Goal: Browse casually: Explore the website without a specific task or goal

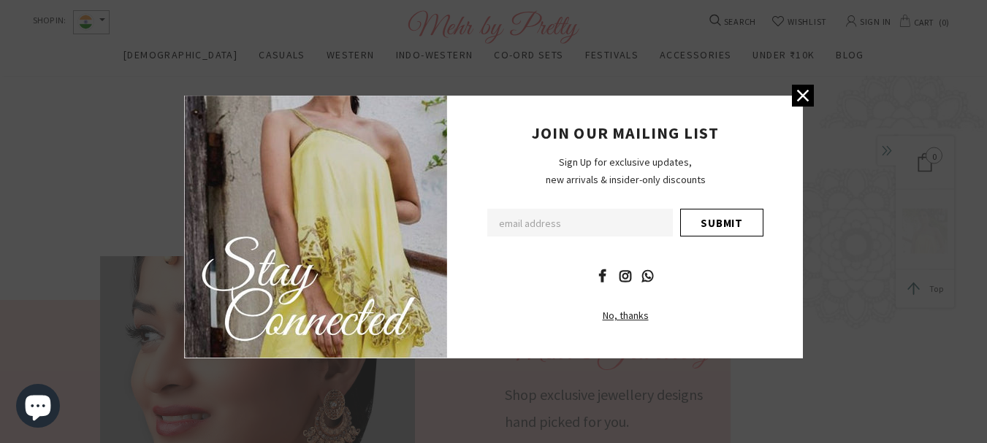
scroll to position [978, 0]
click at [811, 100] on icon at bounding box center [802, 95] width 19 height 19
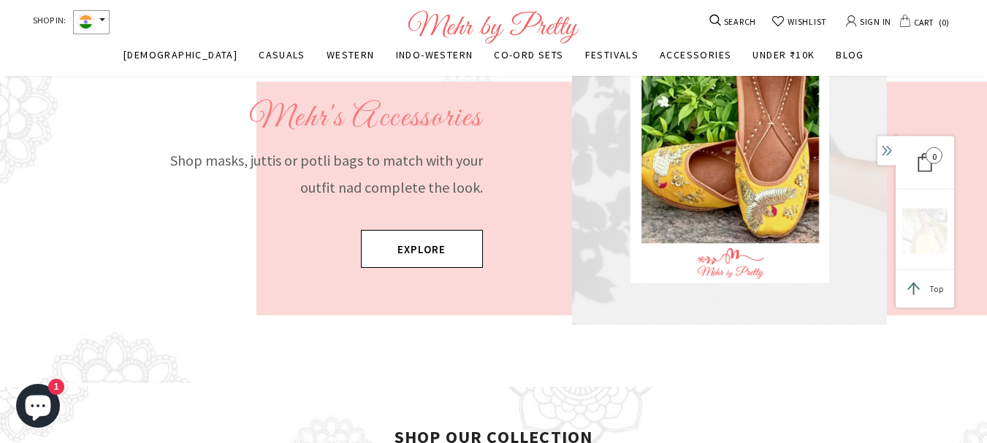
scroll to position [1504, 0]
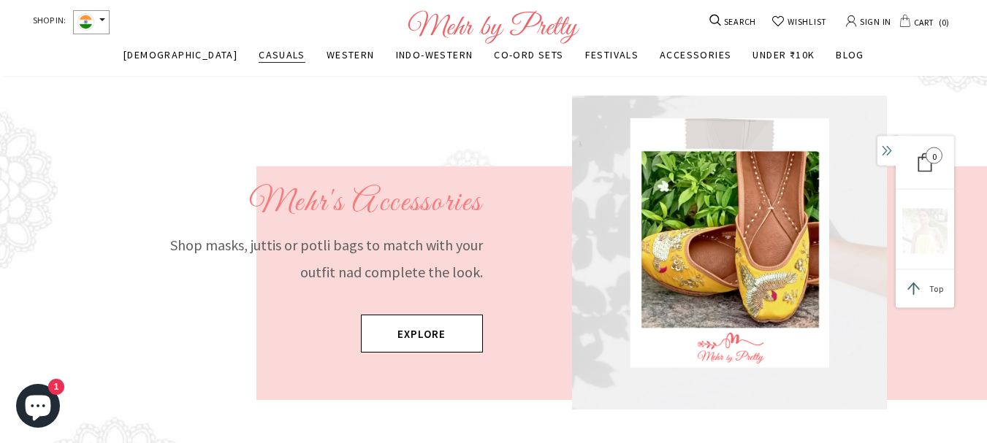
click at [259, 50] on span "CASUALS" at bounding box center [282, 54] width 47 height 13
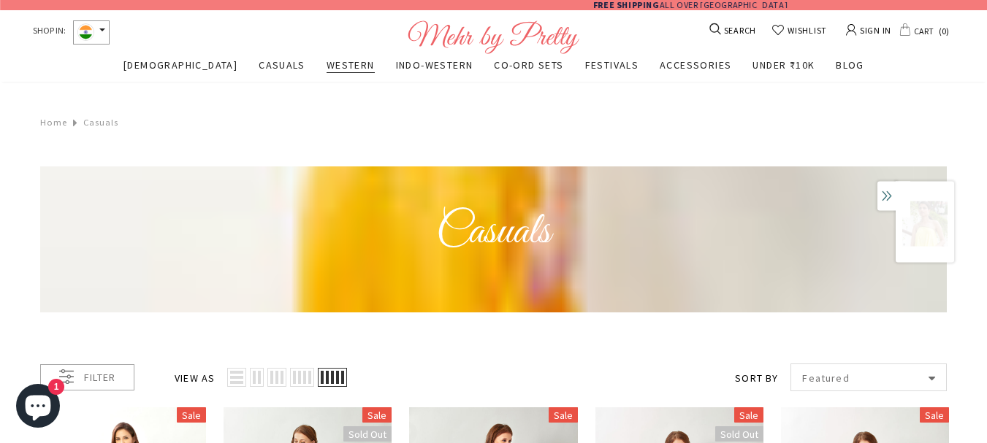
click at [327, 68] on span "WESTERN" at bounding box center [351, 64] width 48 height 13
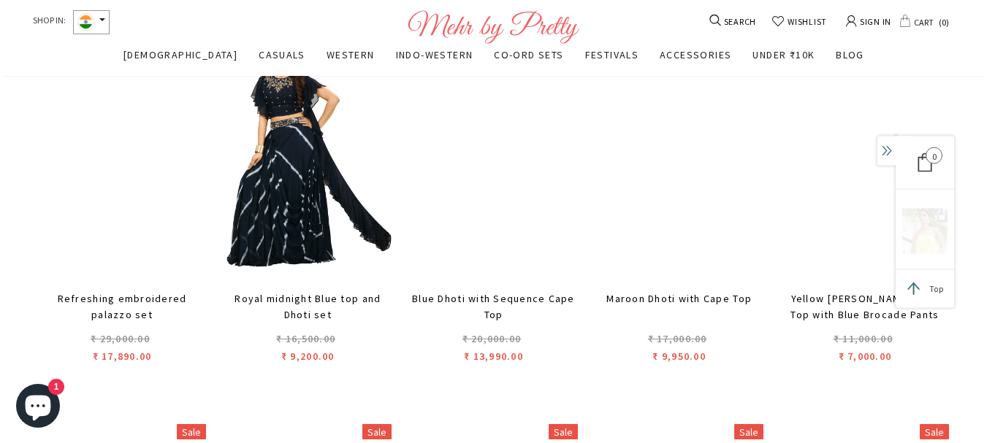
scroll to position [2696, 0]
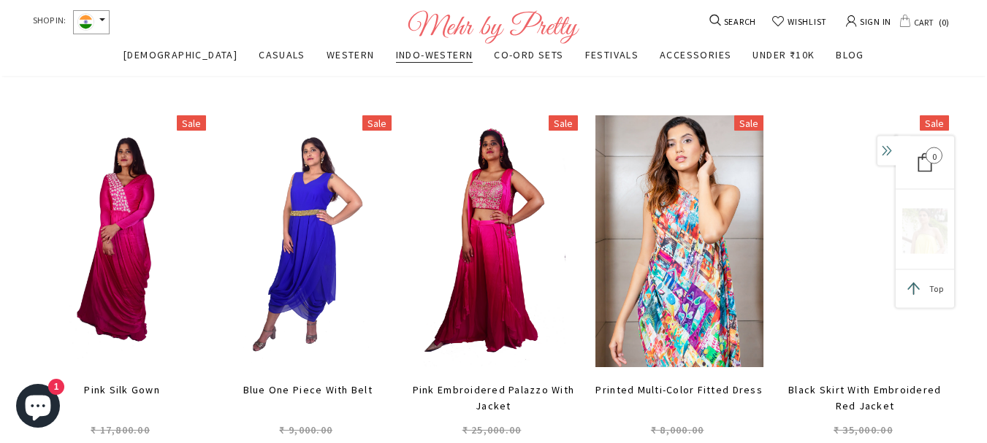
click at [419, 55] on span "INDO-WESTERN" at bounding box center [434, 54] width 77 height 13
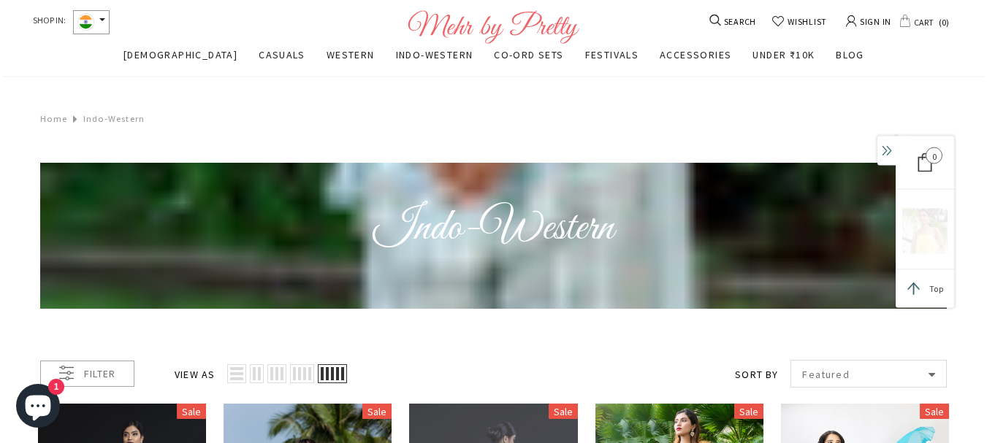
scroll to position [604, 0]
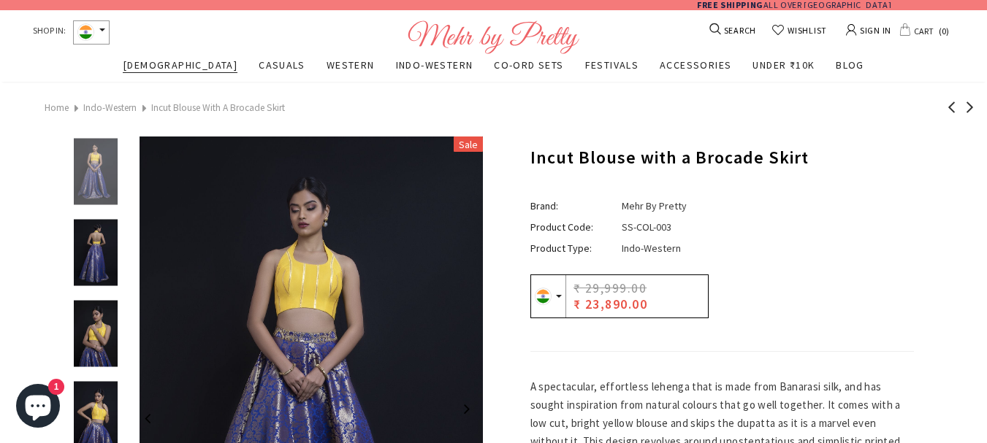
click at [172, 61] on span "[DEMOGRAPHIC_DATA]" at bounding box center [180, 64] width 115 height 13
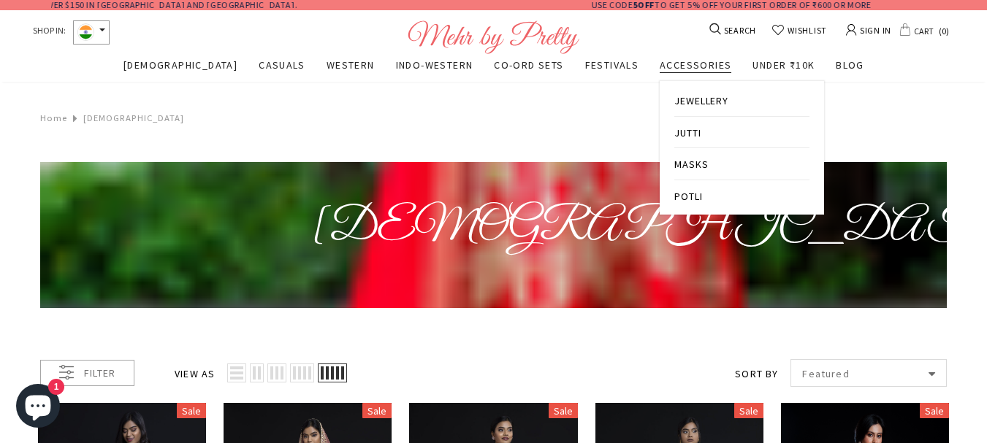
click at [660, 64] on span "ACCESSORIES" at bounding box center [696, 64] width 72 height 13
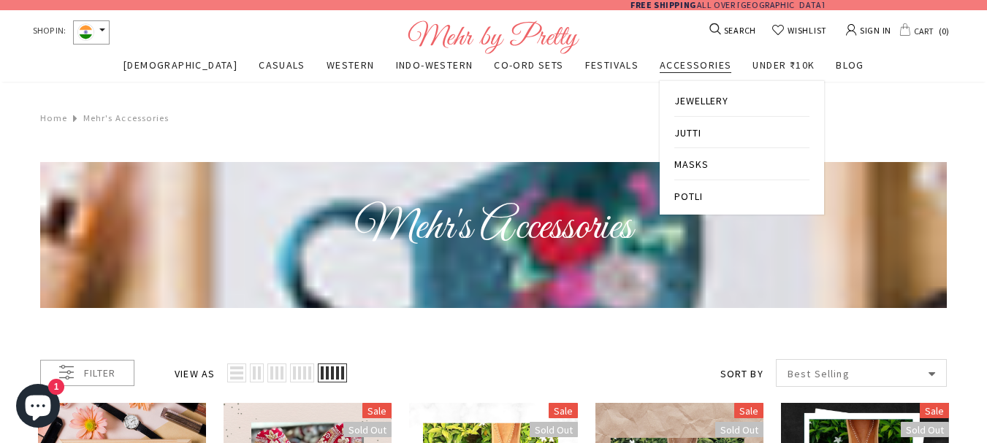
click at [674, 105] on span "JEWELLERY" at bounding box center [701, 100] width 54 height 13
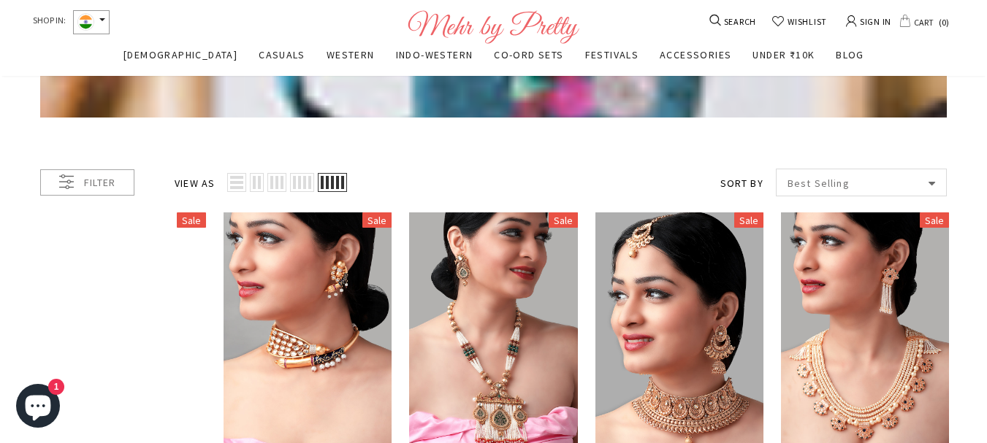
scroll to position [157, 0]
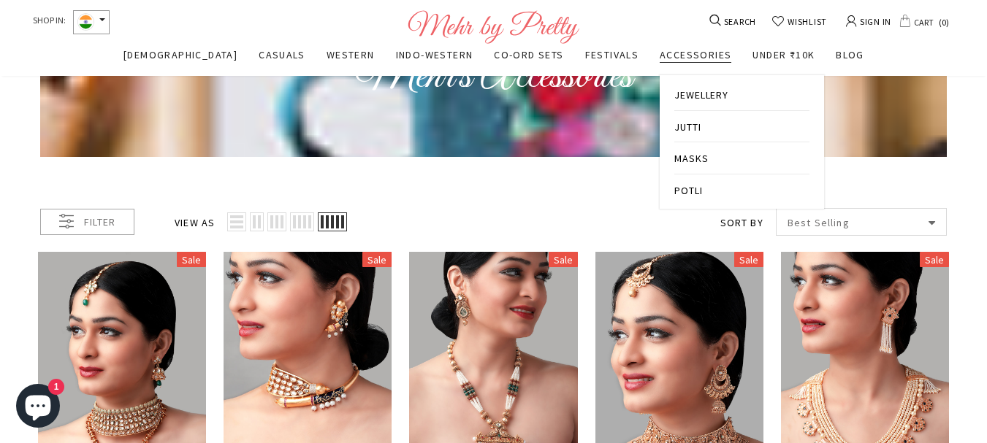
click at [674, 134] on link "JUTTI" at bounding box center [741, 126] width 135 height 32
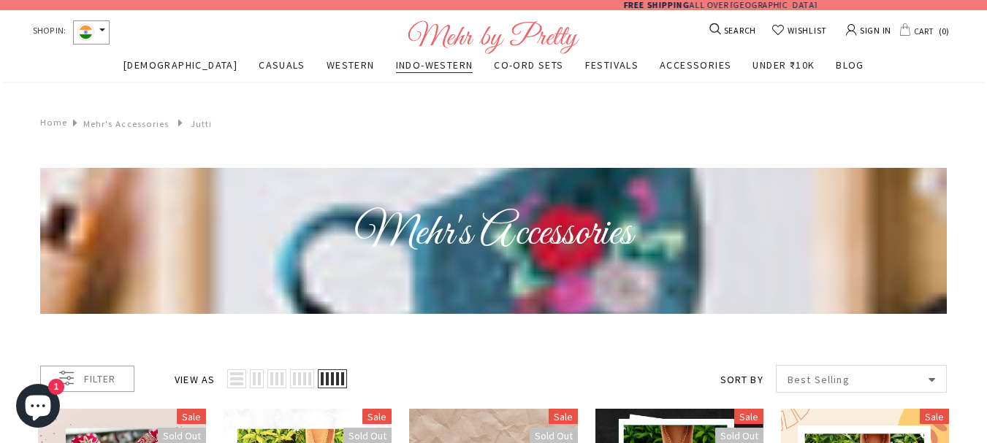
click at [396, 59] on span "INDO-WESTERN" at bounding box center [434, 64] width 77 height 13
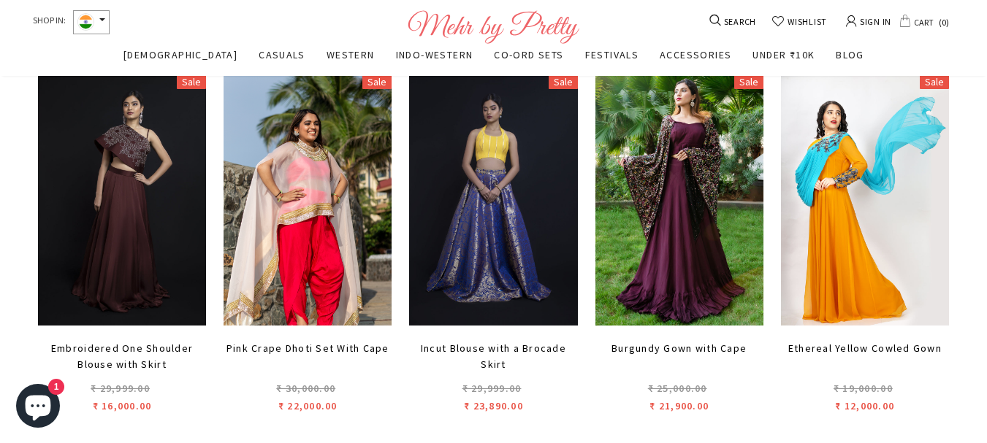
scroll to position [334, 0]
